Goal: Information Seeking & Learning: Learn about a topic

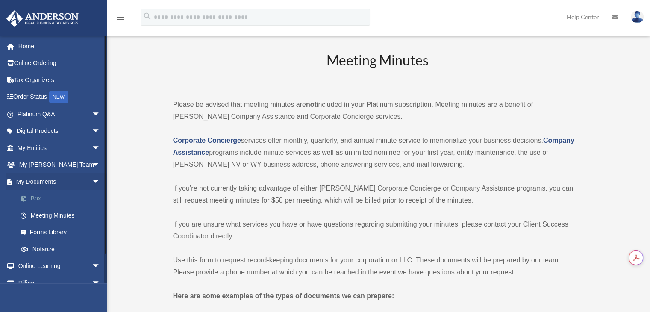
click at [35, 199] on link "Box" at bounding box center [62, 198] width 101 height 17
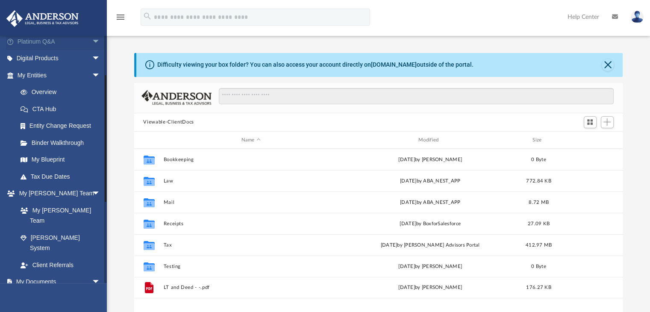
scroll to position [75, 0]
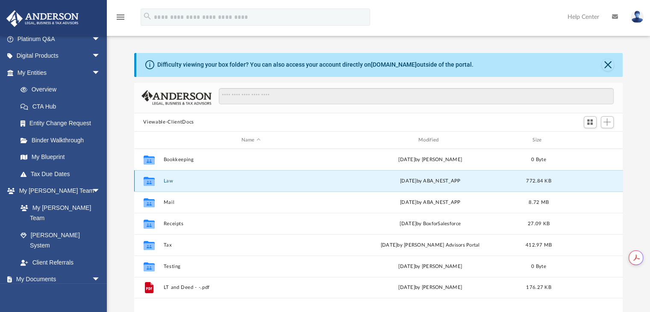
click at [192, 183] on button "Law" at bounding box center [250, 181] width 175 height 6
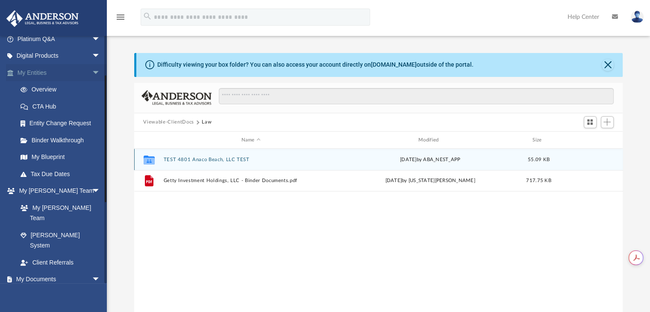
scroll to position [0, 0]
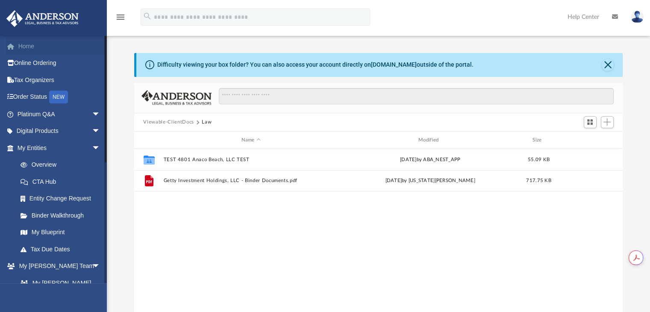
click at [24, 43] on link "Home" at bounding box center [59, 46] width 107 height 17
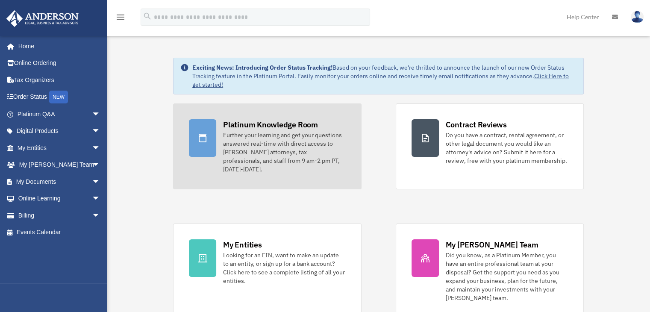
click at [271, 150] on div "Further your learning and get your questions answered real-time with direct acc…" at bounding box center [284, 152] width 122 height 43
